Goal: Transaction & Acquisition: Purchase product/service

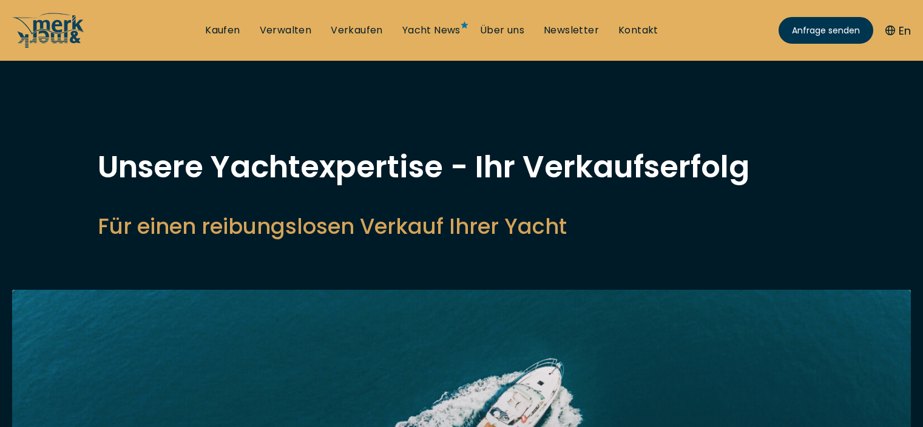
select select "sell"
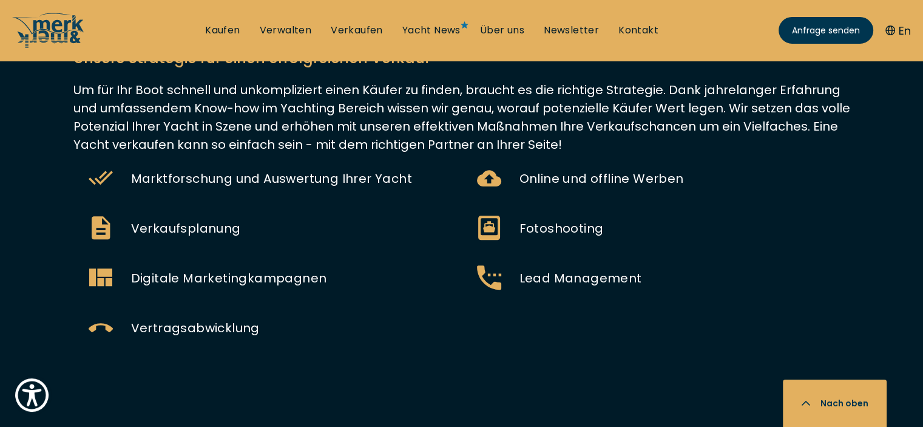
scroll to position [947, 0]
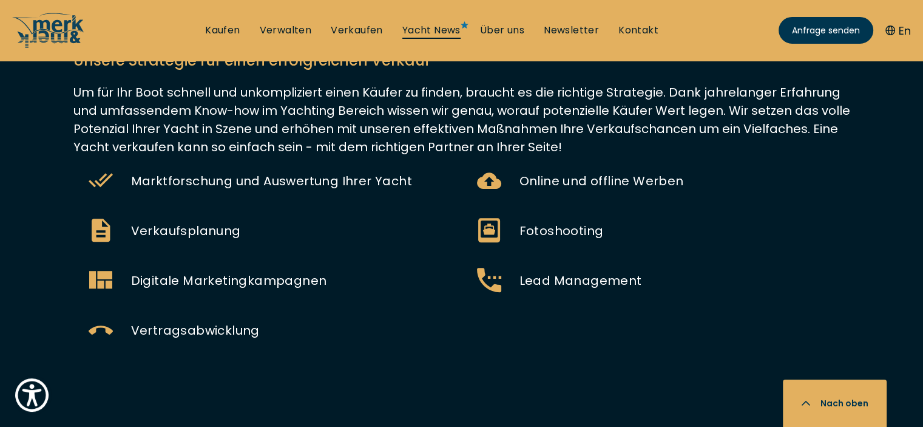
click at [438, 34] on link "Yacht News" at bounding box center [431, 30] width 58 height 13
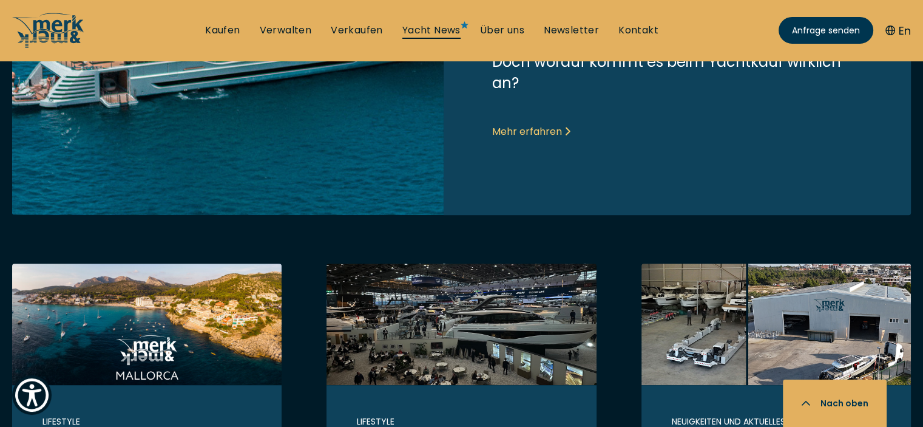
scroll to position [486, 0]
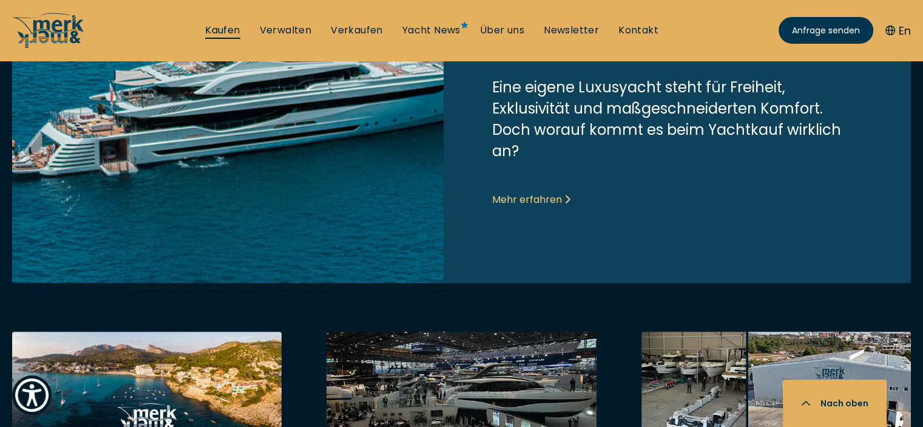
click at [216, 29] on link "Kaufen" at bounding box center [222, 30] width 35 height 13
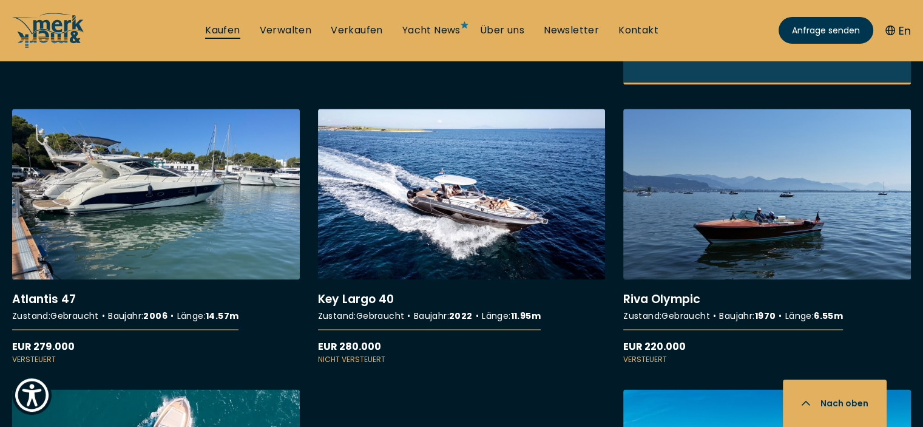
scroll to position [1688, 0]
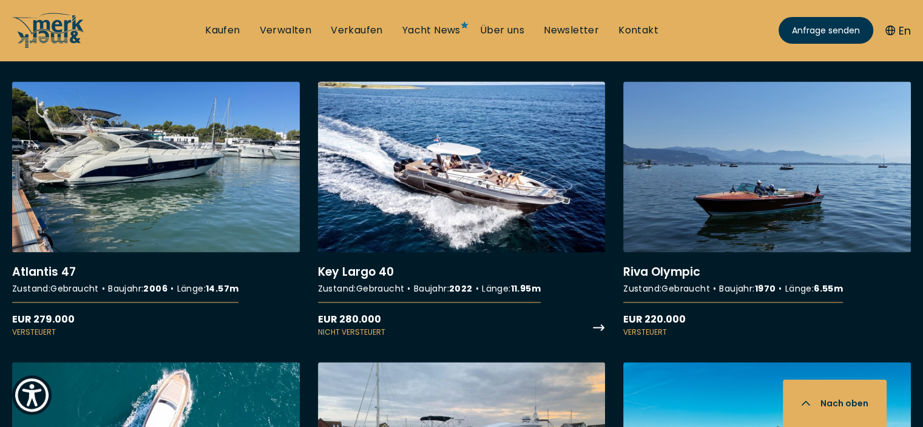
click at [498, 189] on link "More details about Key Largo 40" at bounding box center [462, 209] width 288 height 256
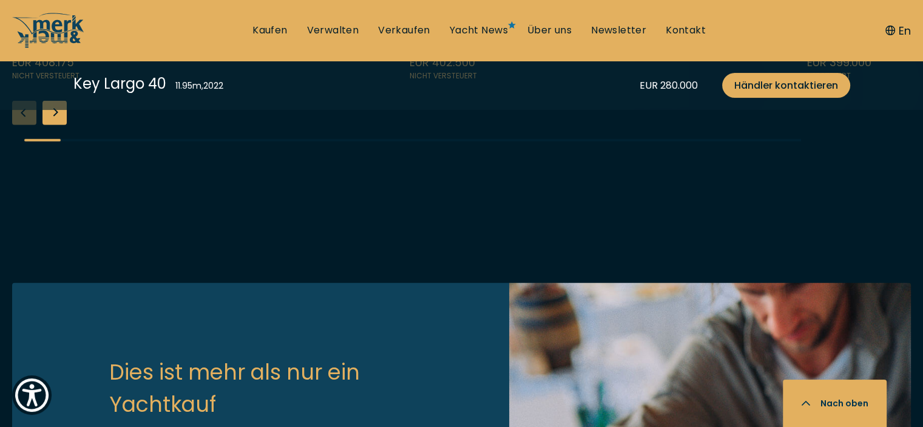
scroll to position [3302, 0]
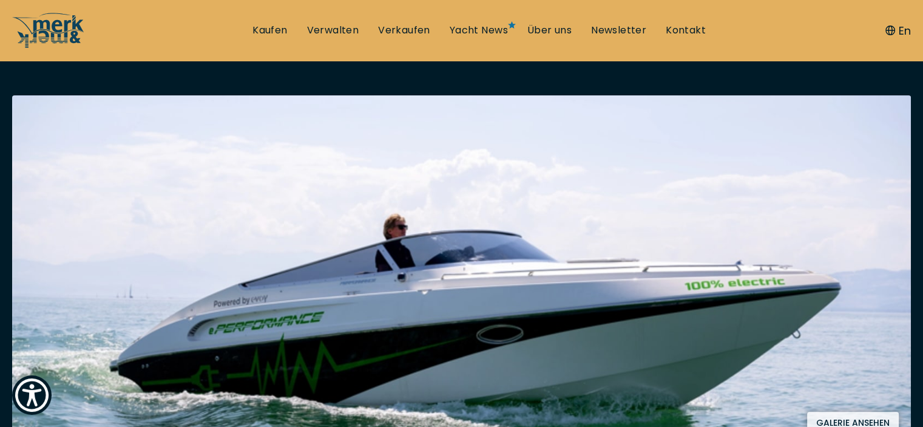
scroll to position [73, 0]
